Goal: Navigation & Orientation: Find specific page/section

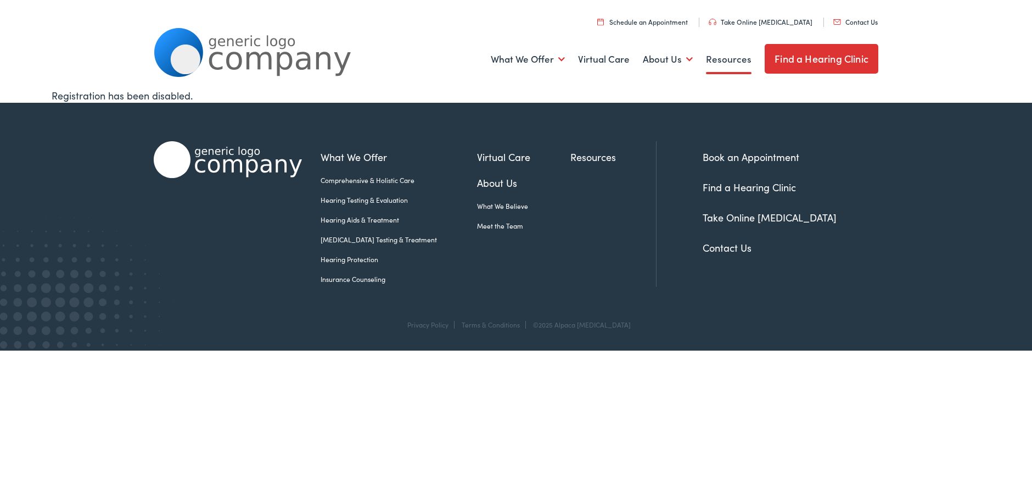
click at [732, 64] on link "Resources" at bounding box center [729, 59] width 46 height 41
